Goal: Information Seeking & Learning: Learn about a topic

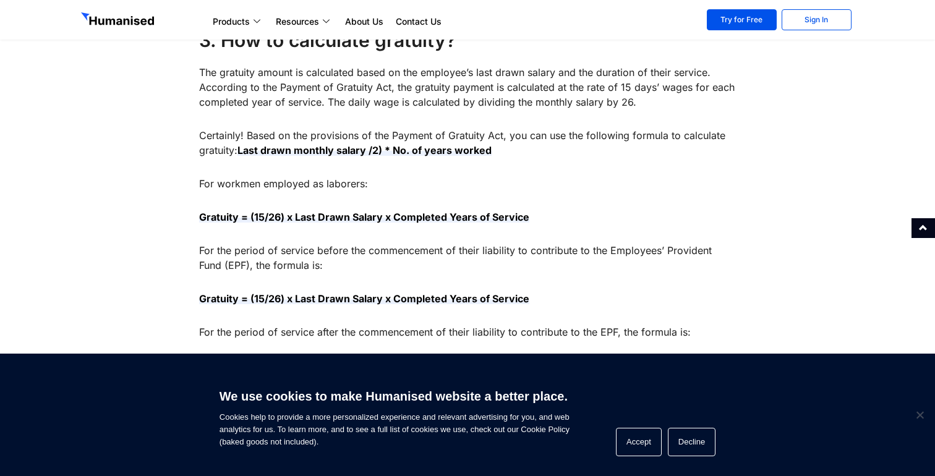
scroll to position [966, 0]
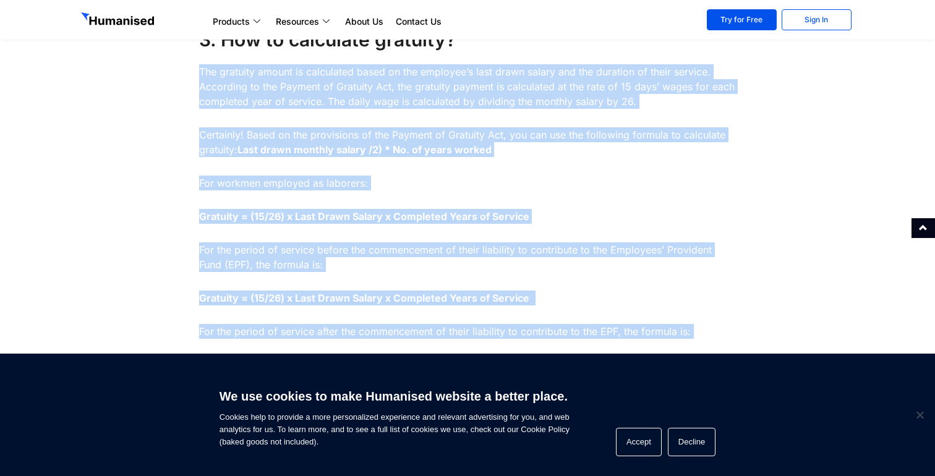
drag, startPoint x: 197, startPoint y: 71, endPoint x: 396, endPoint y: 365, distance: 355.6
click at [396, 365] on body "Products Payroll Process staff payroll on time accurately with Humanised Payrol…" at bounding box center [467, 473] width 935 height 2878
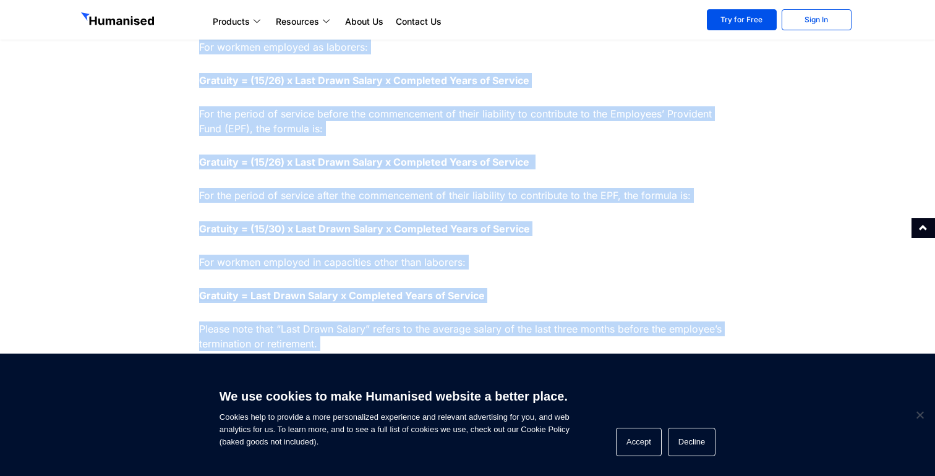
scroll to position [1141, 0]
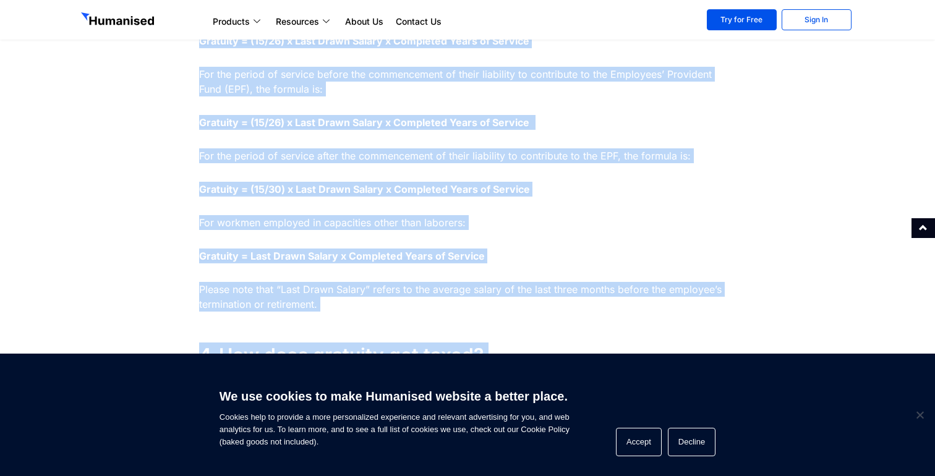
click at [377, 251] on strong "Gratuity = Last Drawn Salary x Completed Years of Service" at bounding box center [342, 256] width 286 height 12
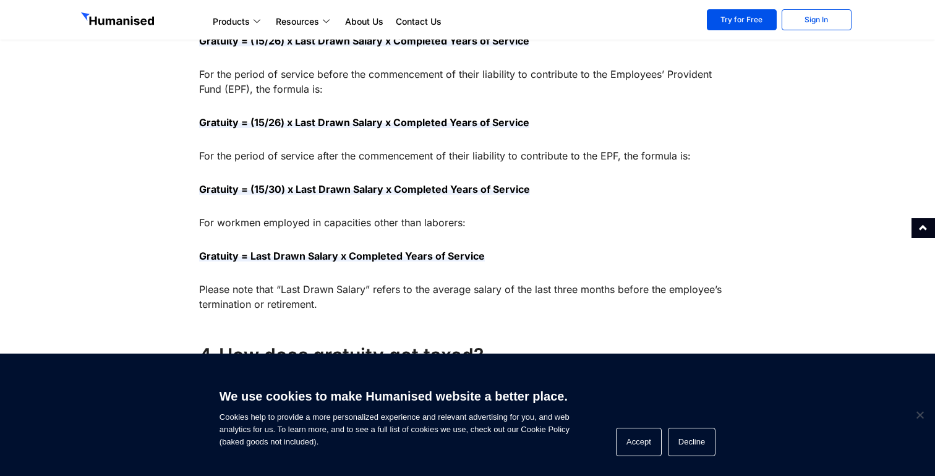
drag, startPoint x: 338, startPoint y: 305, endPoint x: 189, endPoint y: 24, distance: 318.0
click at [189, 24] on body "Products Payroll Process staff payroll on time accurately with Humanised Payrol…" at bounding box center [467, 298] width 935 height 2878
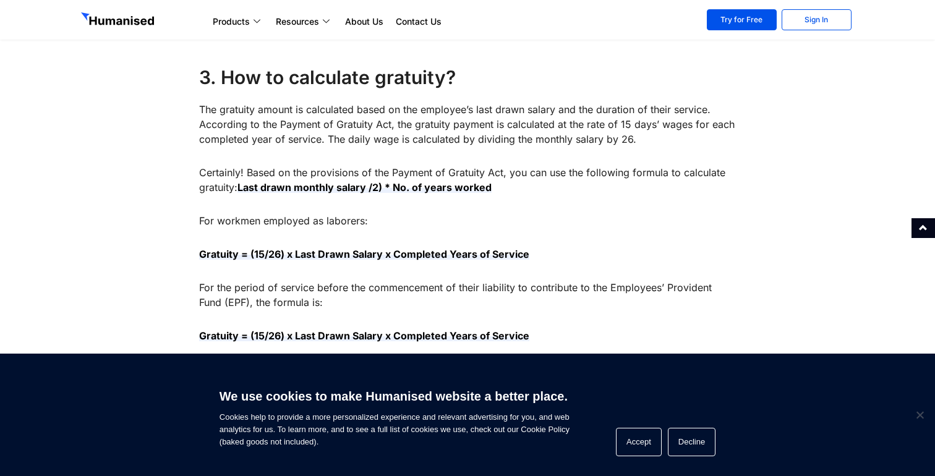
scroll to position [929, 0]
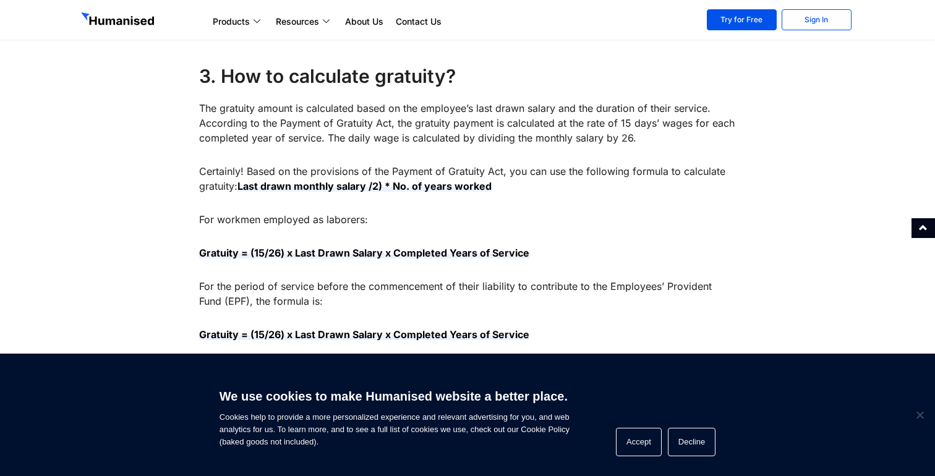
click at [189, 109] on div at bounding box center [134, 480] width 118 height 1750
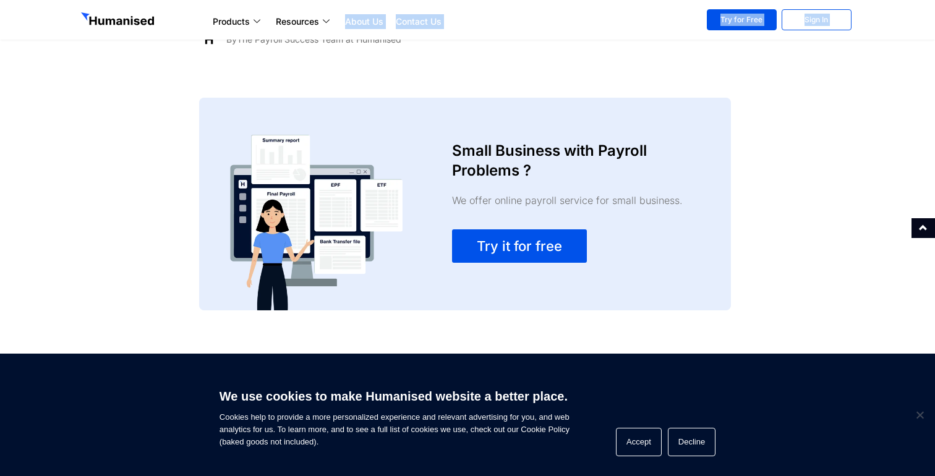
scroll to position [2231, 0]
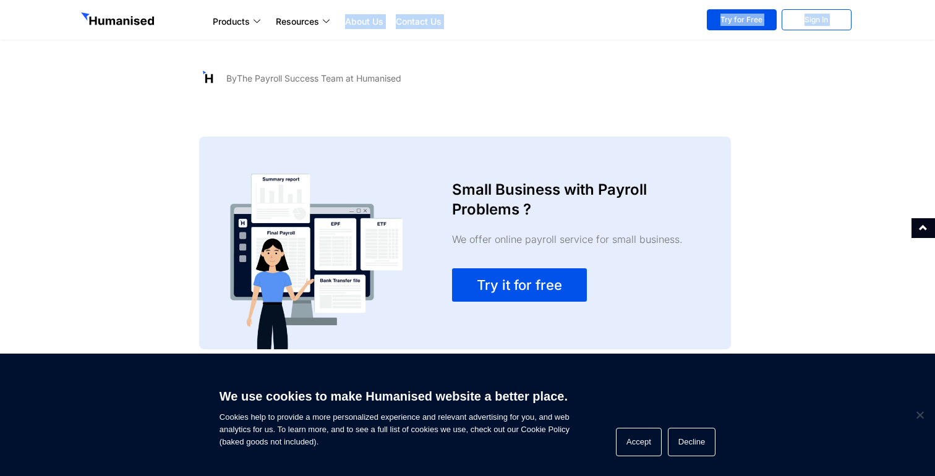
drag, startPoint x: 200, startPoint y: 69, endPoint x: 354, endPoint y: 0, distance: 169.1
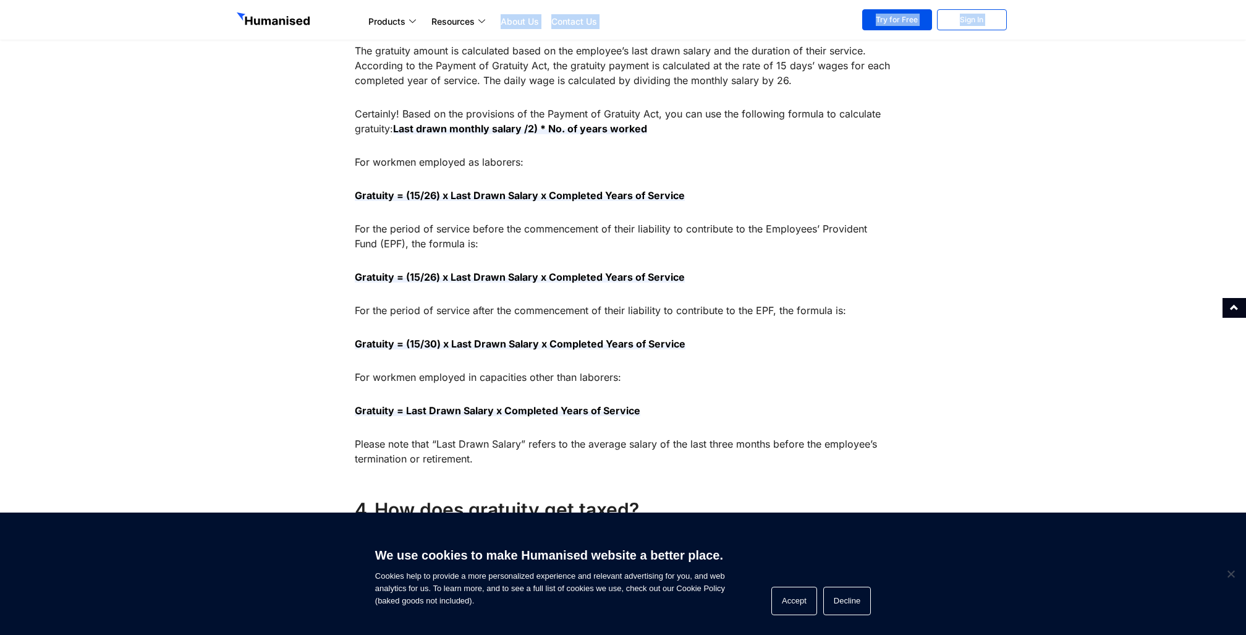
scroll to position [956, 0]
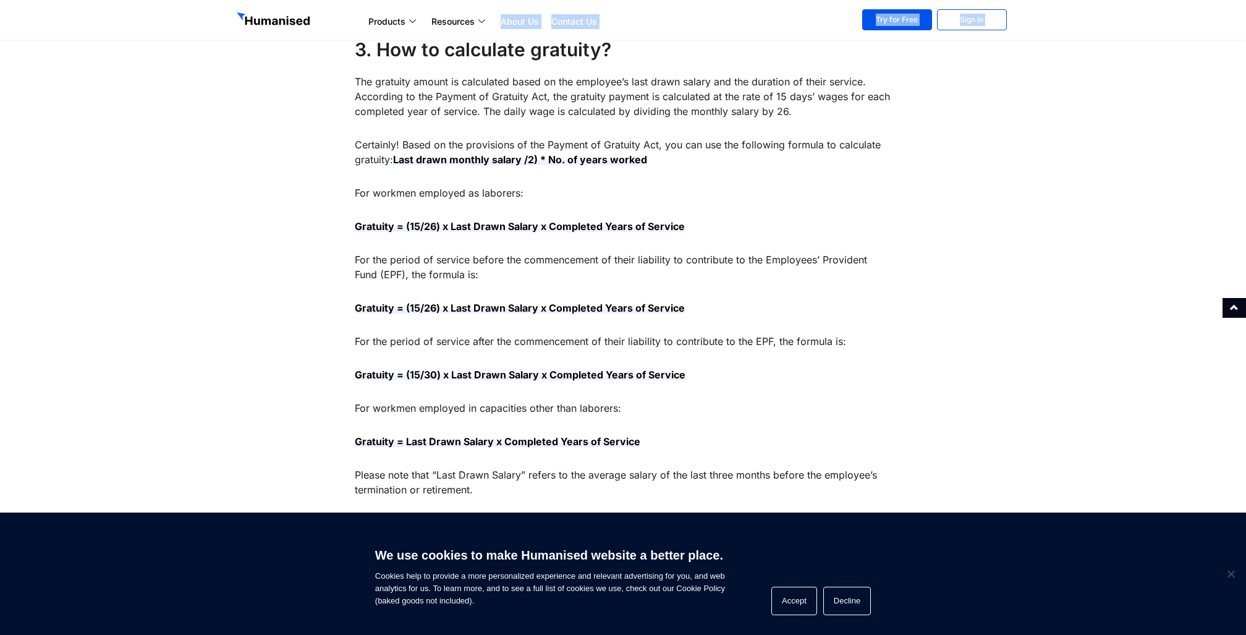
drag, startPoint x: 343, startPoint y: 77, endPoint x: 620, endPoint y: 488, distance: 496.1
click at [620, 475] on div "Are you aware of the hidden treasure awaiting employees? Sri Lankan labor law m…" at bounding box center [623, 453] width 785 height 1750
copy div "Lor ips dolor si ame consec adipisci elitsedd eiusmodte? Inc Utlabo etdol mag a…"
